Goal: Task Accomplishment & Management: Use online tool/utility

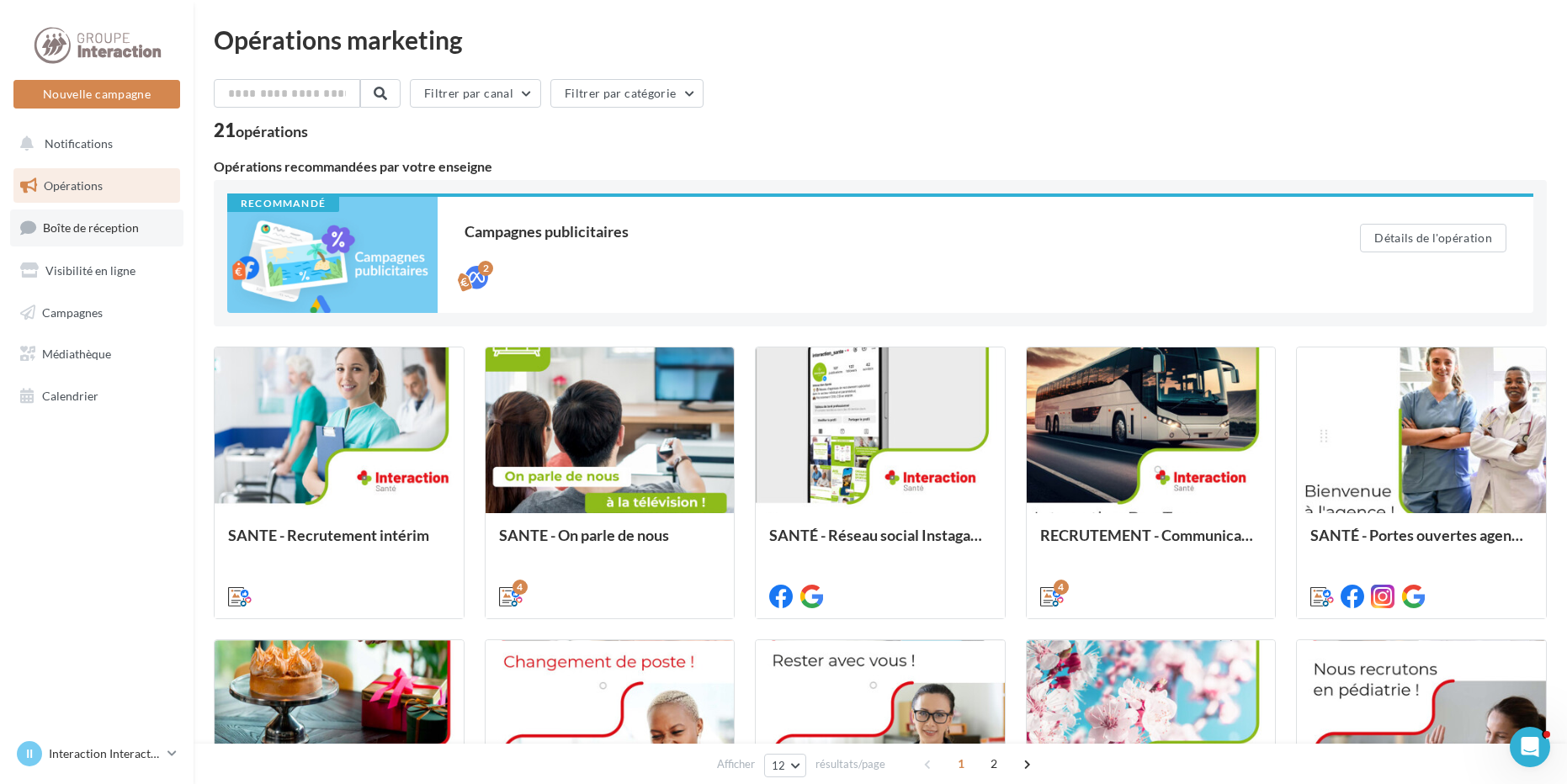
click at [91, 231] on span "Boîte de réception" at bounding box center [90, 227] width 96 height 14
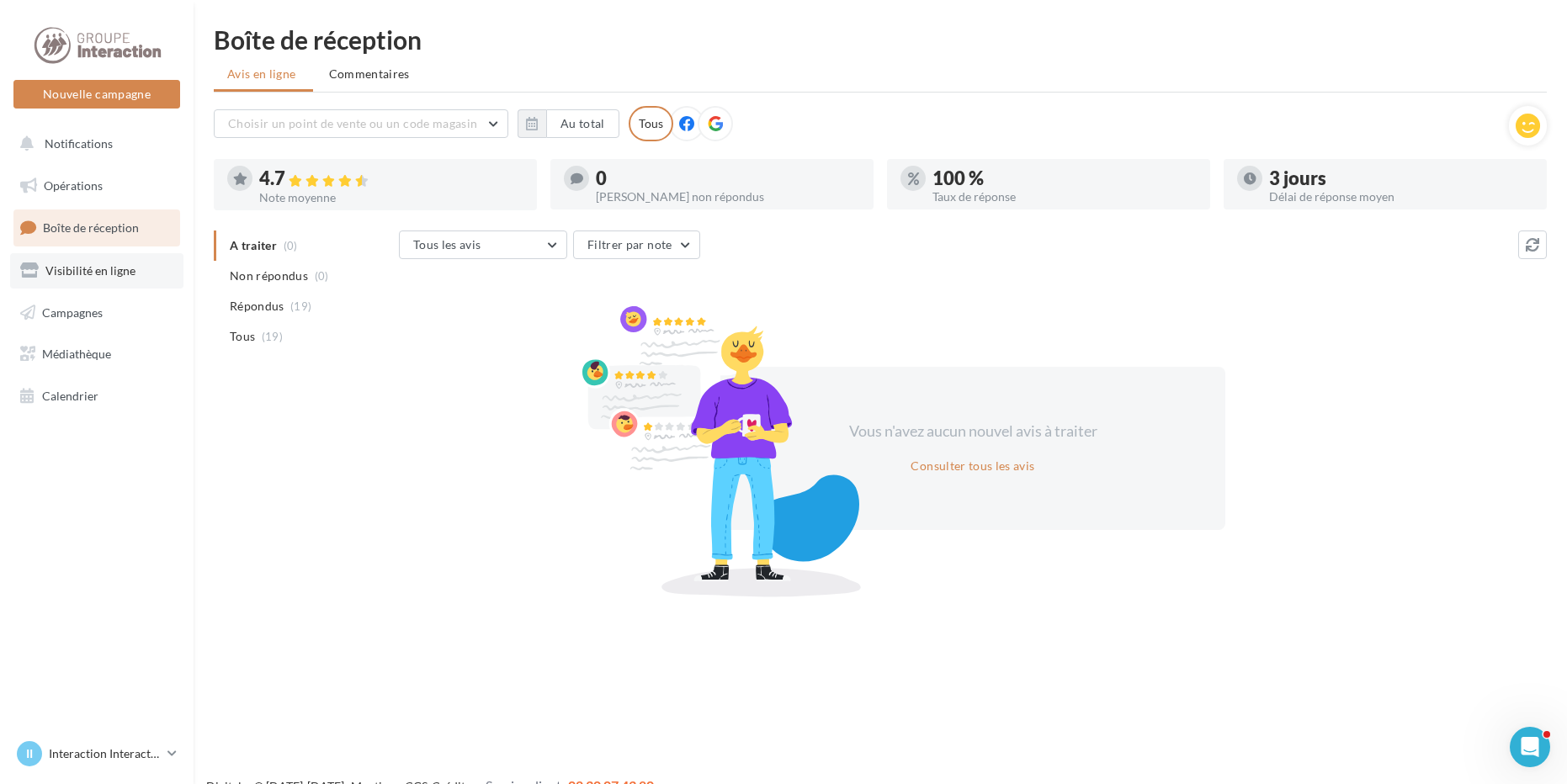
click at [121, 282] on link "Visibilité en ligne" at bounding box center [97, 270] width 173 height 35
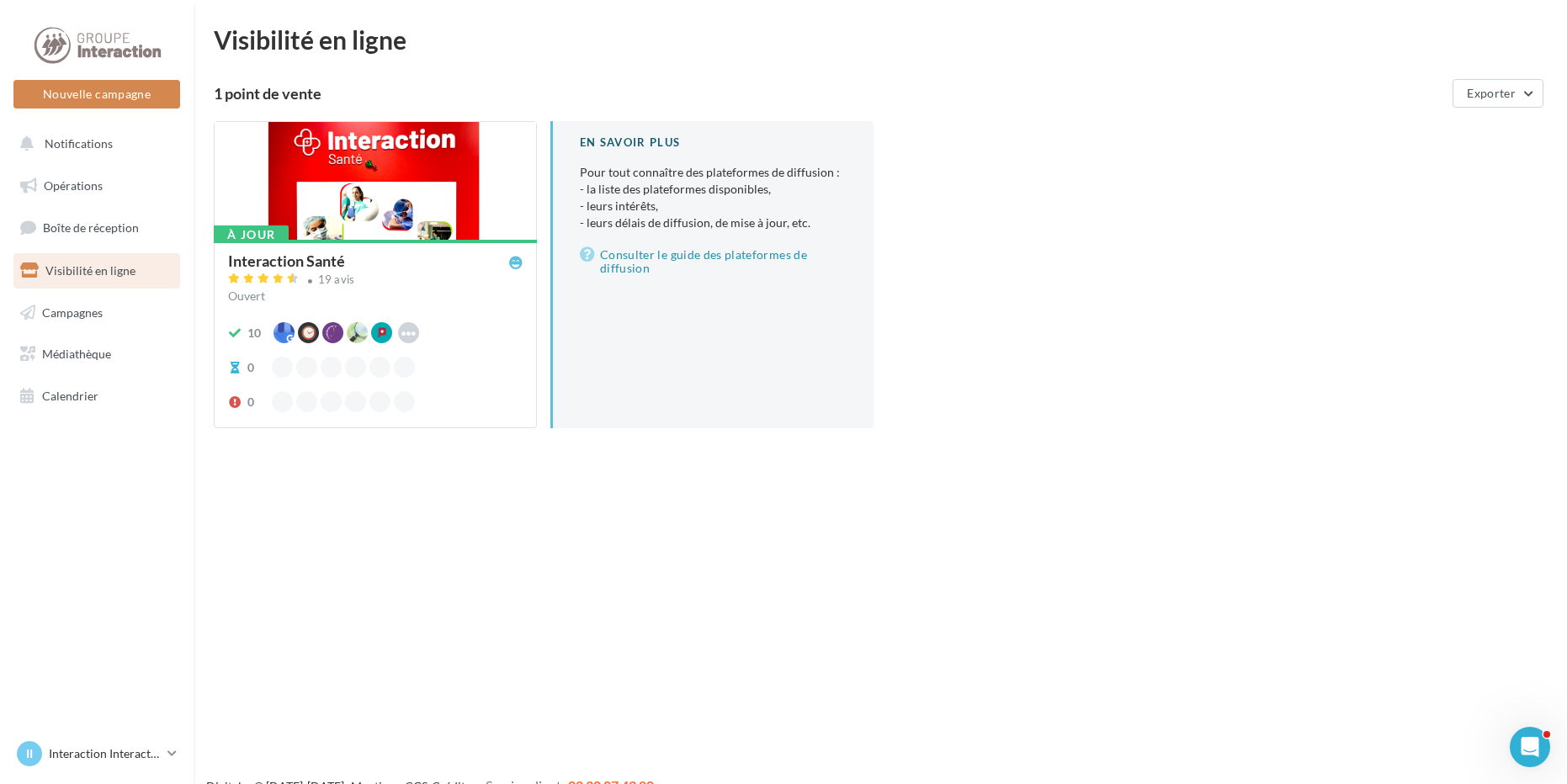
click at [419, 200] on div at bounding box center [376, 182] width 322 height 119
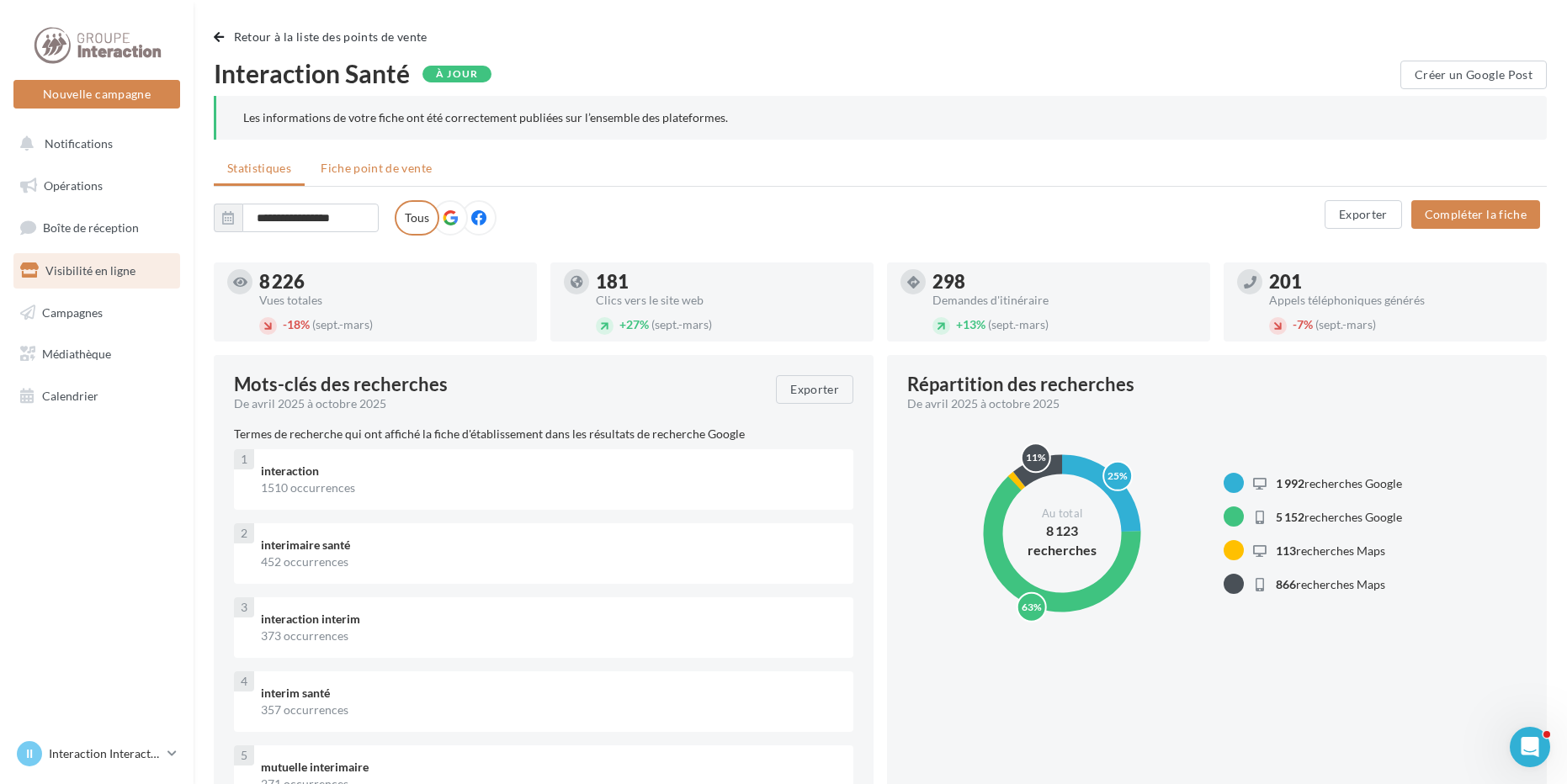
click at [399, 164] on span "Fiche point de vente" at bounding box center [376, 167] width 111 height 14
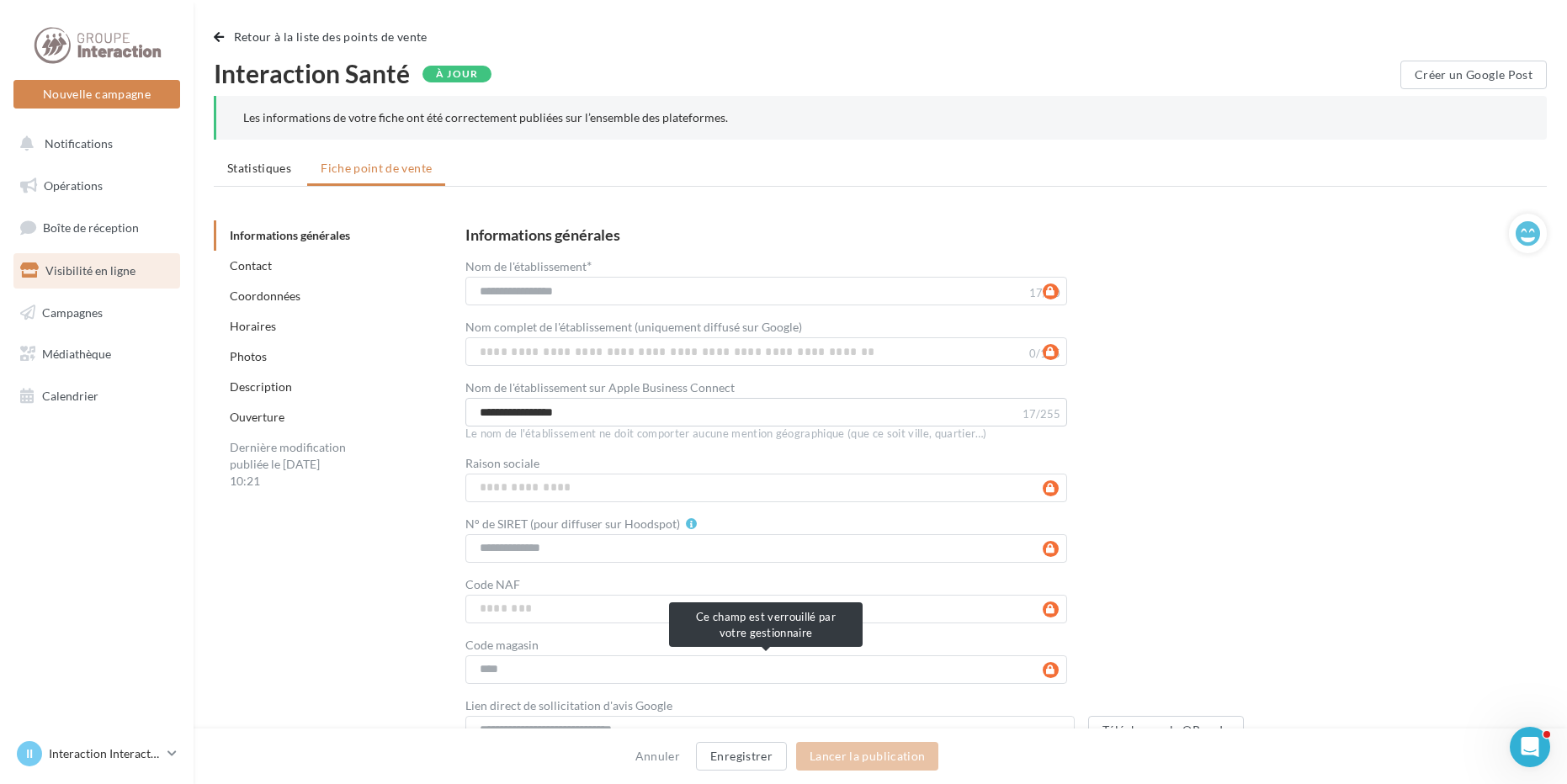
scroll to position [461, 0]
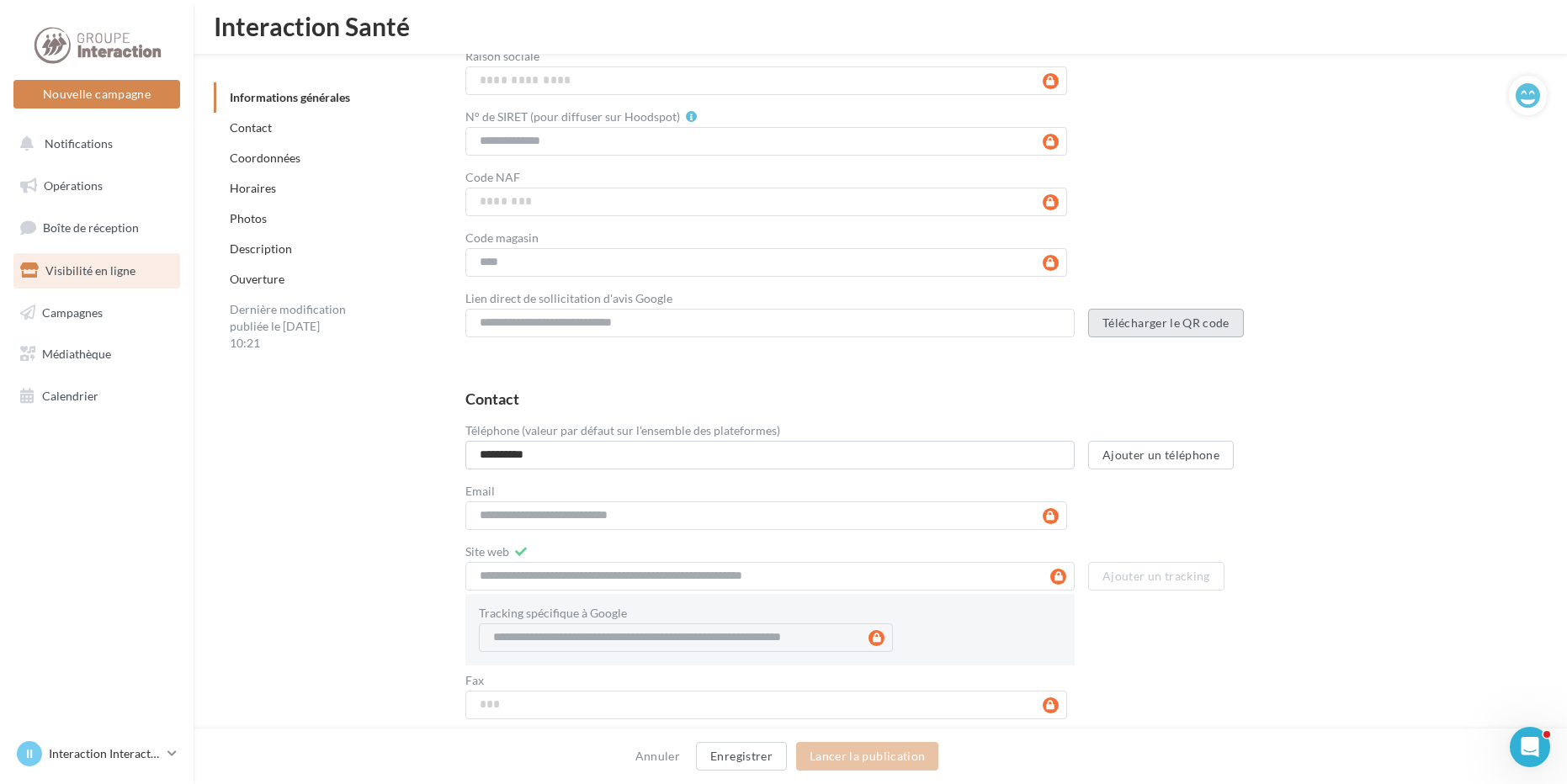
click at [1149, 332] on button "Télécharger le QR code" at bounding box center [1166, 322] width 156 height 28
drag, startPoint x: 1408, startPoint y: 412, endPoint x: 1408, endPoint y: 424, distance: 12.0
click at [1408, 424] on div "**********" at bounding box center [993, 562] width 1054 height 341
